Goal: Task Accomplishment & Management: Manage account settings

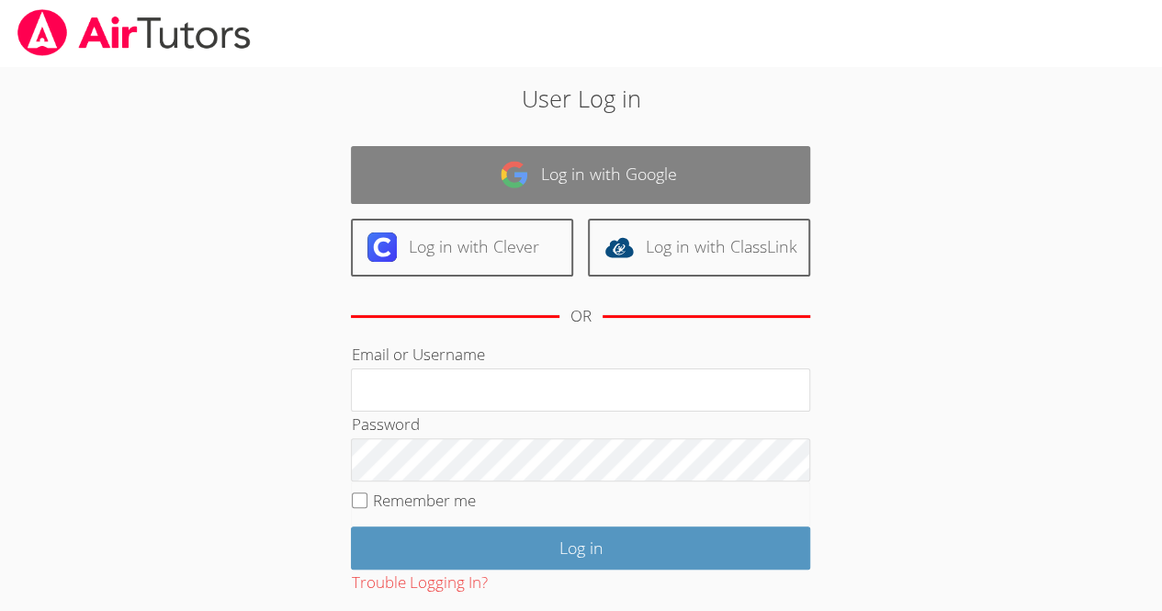
click at [792, 168] on link "Log in with Google" at bounding box center [580, 175] width 459 height 58
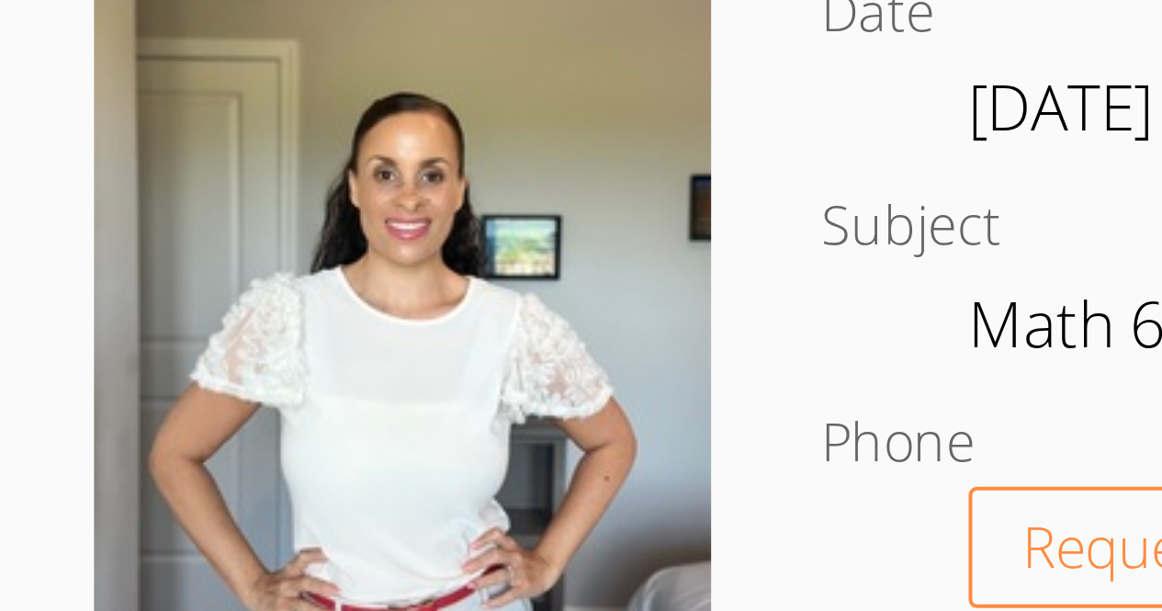
scroll to position [329, 0]
